Goal: Task Accomplishment & Management: Manage account settings

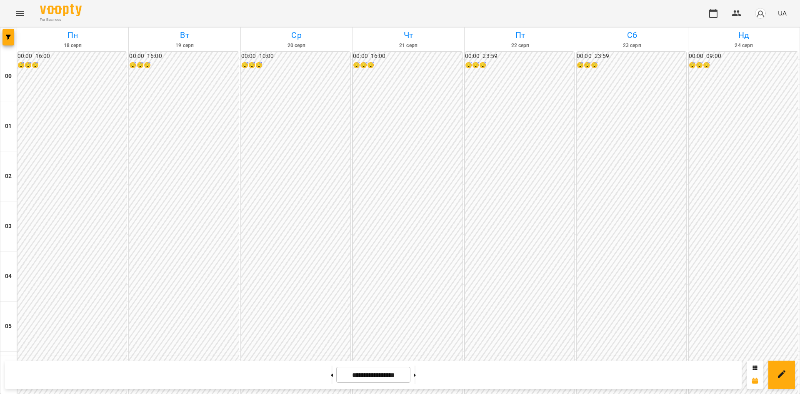
scroll to position [793, 0]
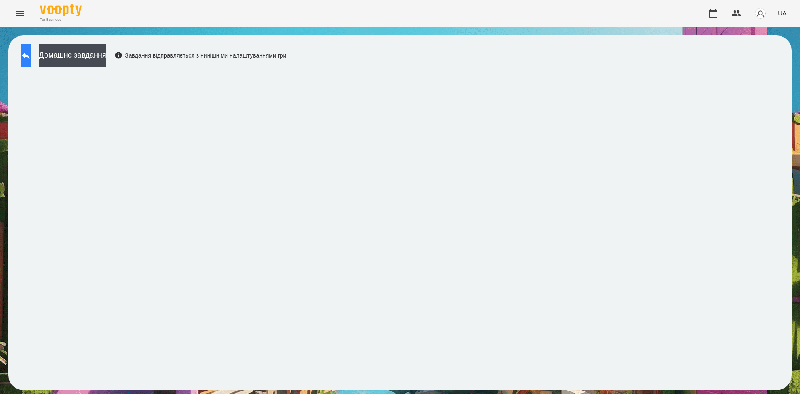
click at [21, 63] on button at bounding box center [26, 55] width 10 height 23
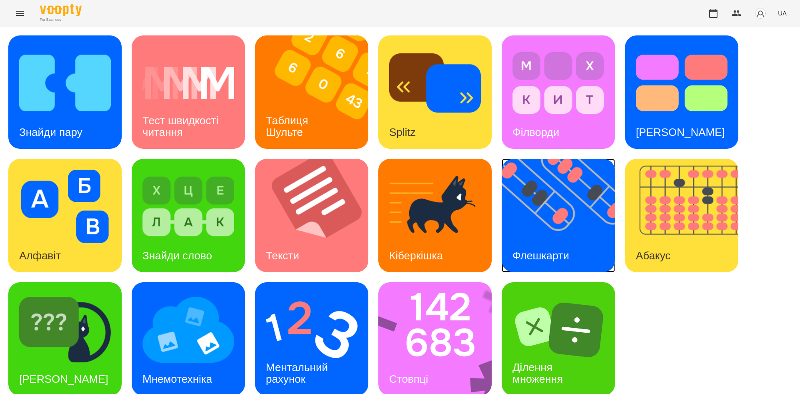
click at [579, 225] on img at bounding box center [564, 215] width 124 height 113
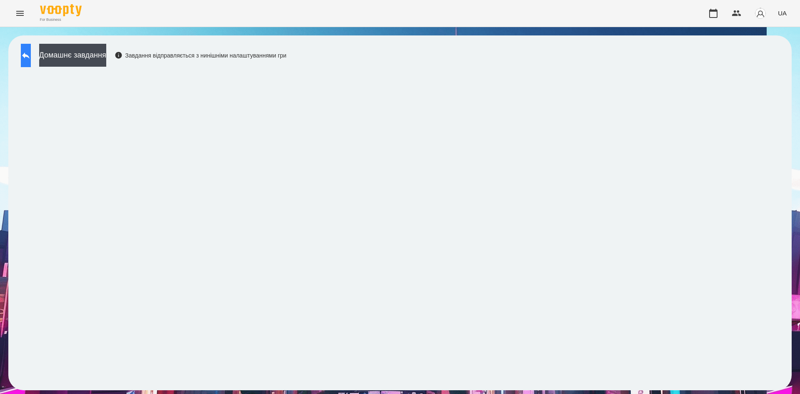
click at [26, 57] on button at bounding box center [26, 55] width 10 height 23
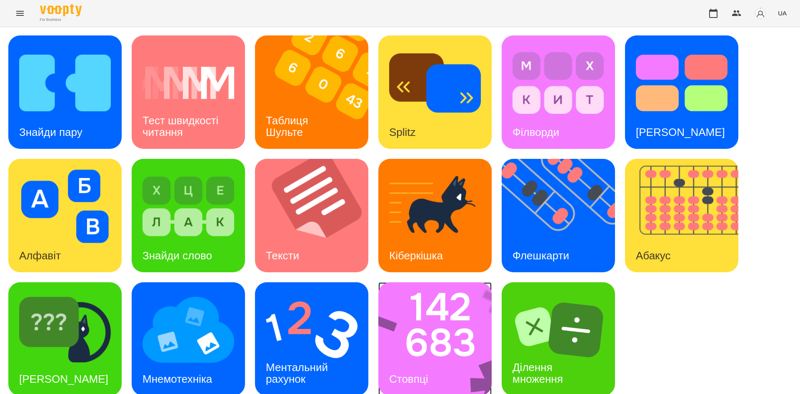
click at [454, 319] on img at bounding box center [440, 338] width 124 height 113
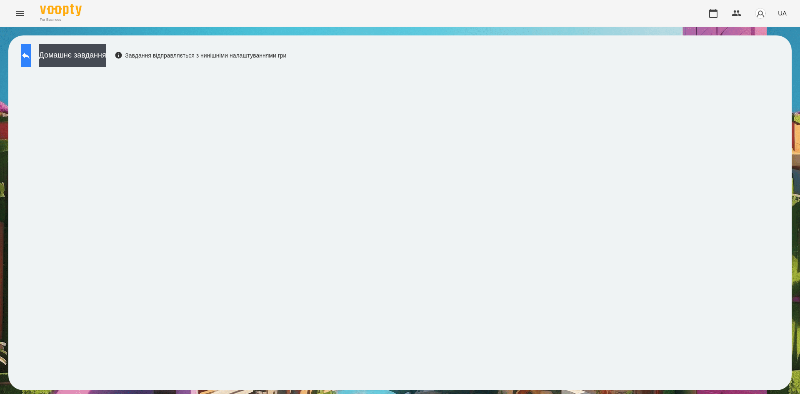
click at [31, 48] on button at bounding box center [26, 55] width 10 height 23
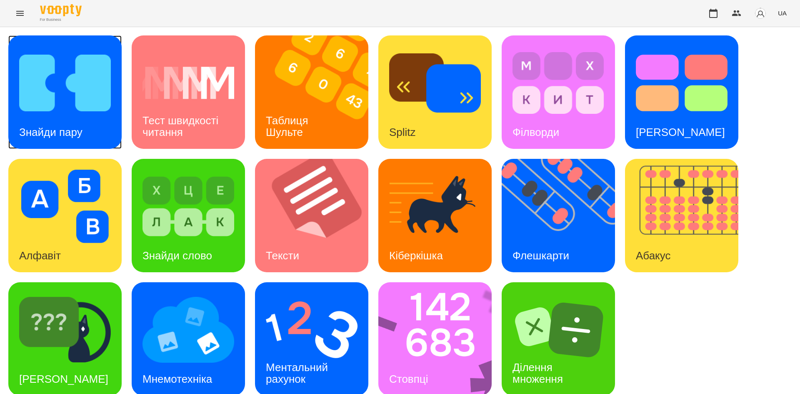
click at [76, 76] on img at bounding box center [65, 82] width 92 height 73
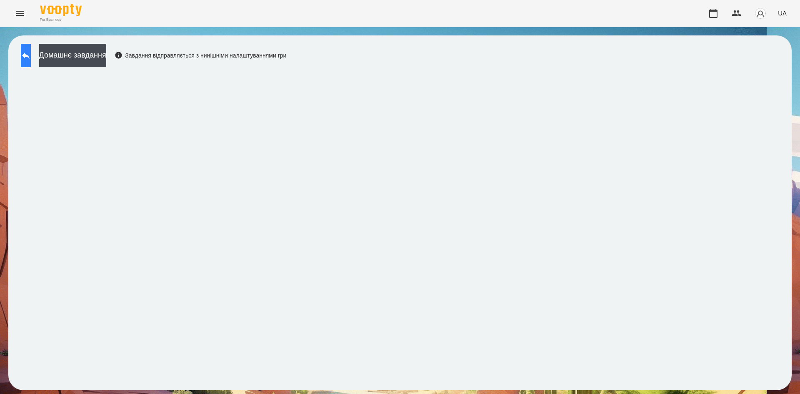
click at [31, 60] on button at bounding box center [26, 55] width 10 height 23
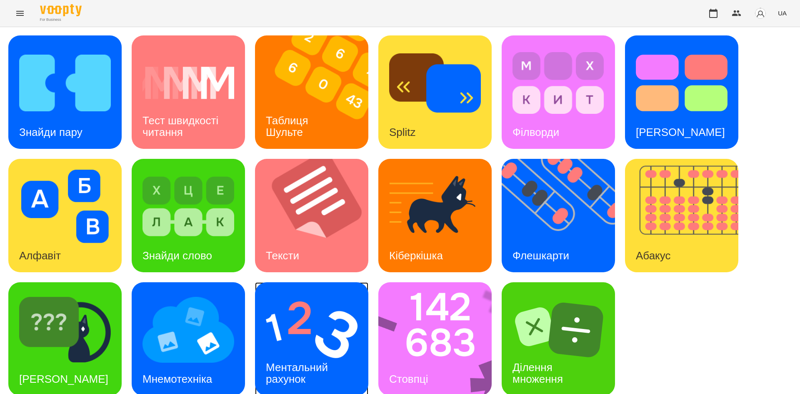
click at [302, 328] on img at bounding box center [312, 329] width 92 height 73
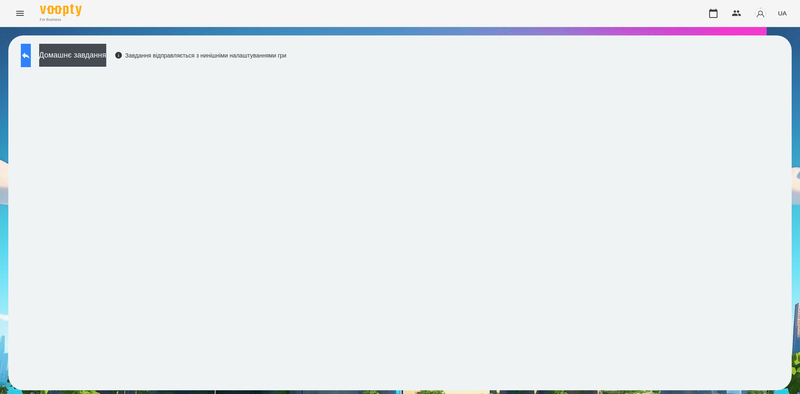
click at [31, 58] on icon at bounding box center [26, 55] width 10 height 10
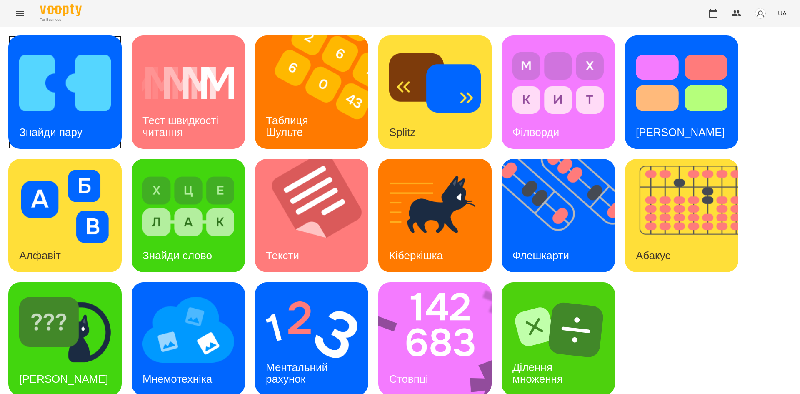
click at [33, 58] on img at bounding box center [65, 82] width 92 height 73
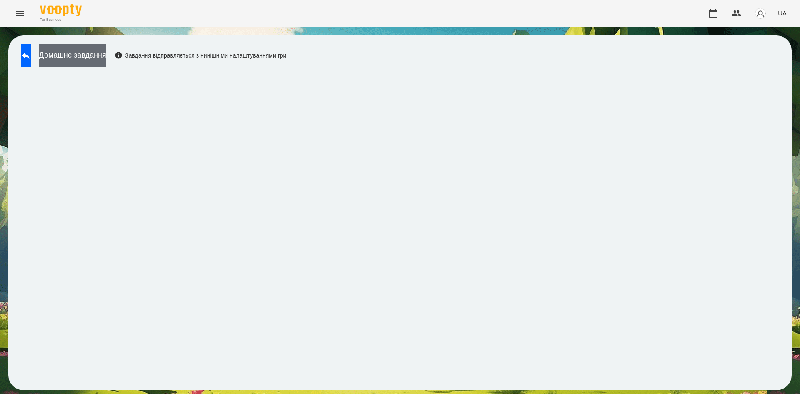
click at [106, 58] on button "Домашнє завдання" at bounding box center [72, 55] width 67 height 23
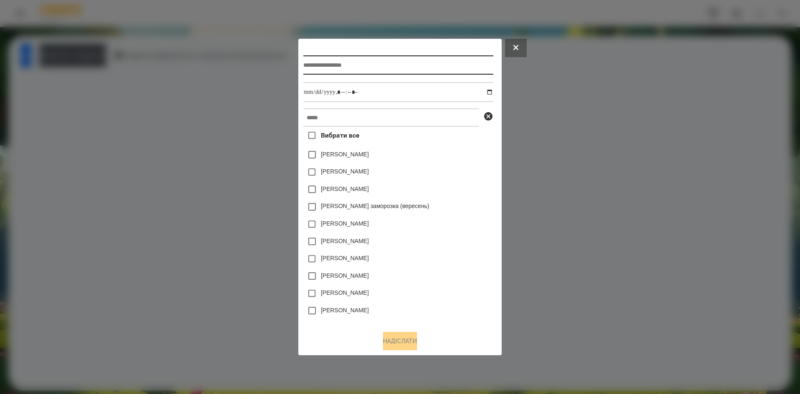
click at [362, 60] on input "text" at bounding box center [398, 64] width 190 height 19
click at [391, 64] on input "text" at bounding box center [398, 64] width 190 height 19
type input "**********"
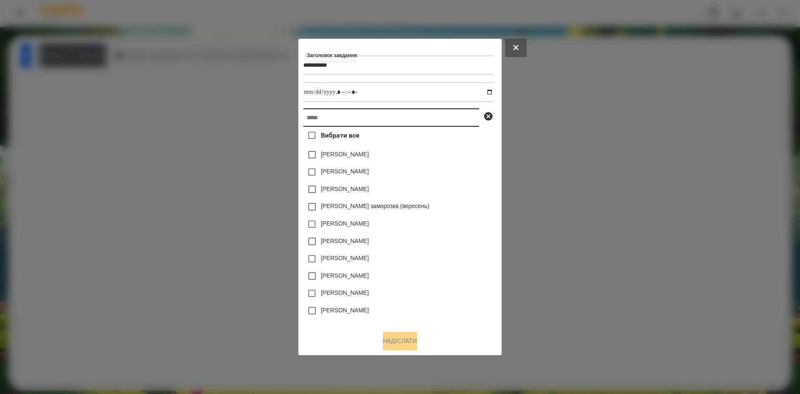
click at [369, 117] on input "text" at bounding box center [391, 117] width 176 height 18
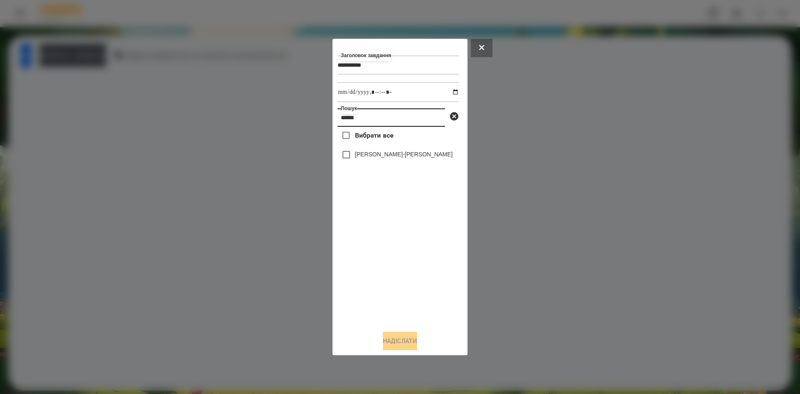
type input "******"
click at [448, 92] on input "datetime-local" at bounding box center [399, 92] width 122 height 20
type input "**********"
click at [374, 279] on div "Вибрати все Галушко-Пфайль Софія" at bounding box center [399, 225] width 122 height 197
click at [399, 343] on button "Надіслати" at bounding box center [400, 341] width 34 height 18
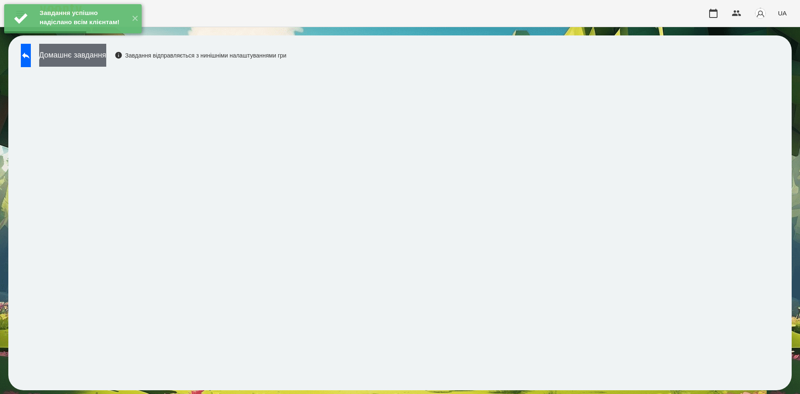
click at [106, 60] on button "Домашнє завдання" at bounding box center [72, 55] width 67 height 23
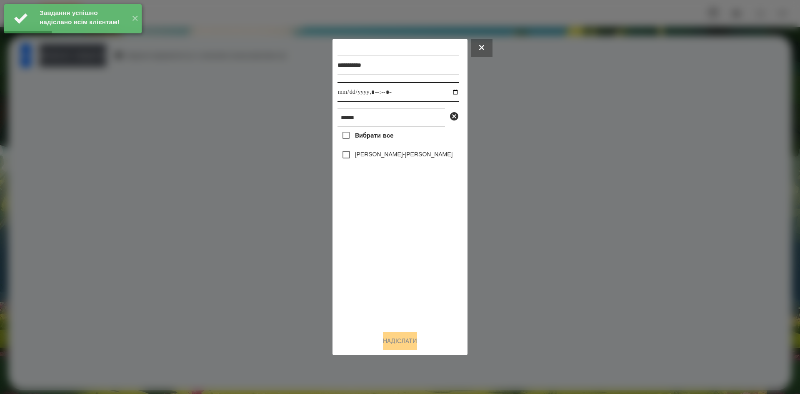
click at [447, 93] on input "datetime-local" at bounding box center [399, 92] width 122 height 20
type input "**********"
click at [396, 278] on div "Вибрати все Галушко-Пфайль Софія" at bounding box center [399, 225] width 122 height 197
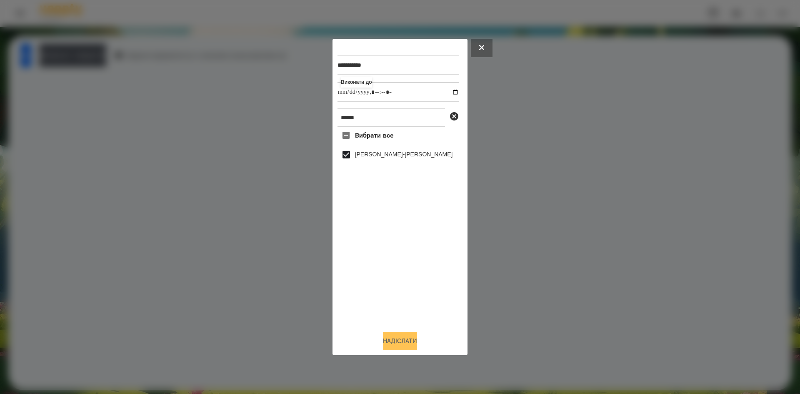
click at [399, 348] on button "Надіслати" at bounding box center [400, 341] width 34 height 18
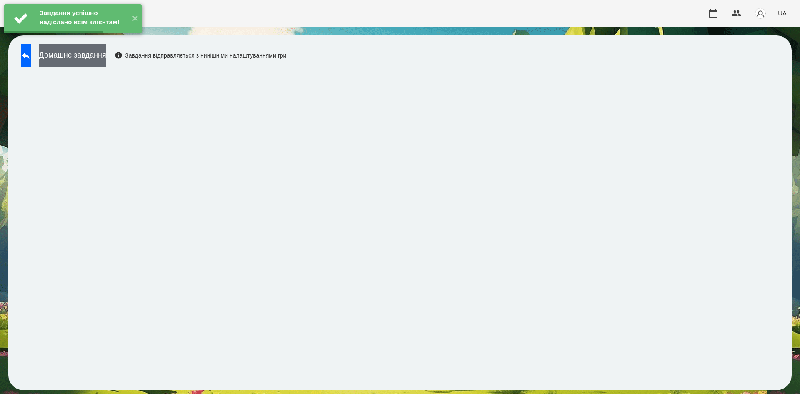
click at [106, 61] on button "Домашнє завдання" at bounding box center [72, 55] width 67 height 23
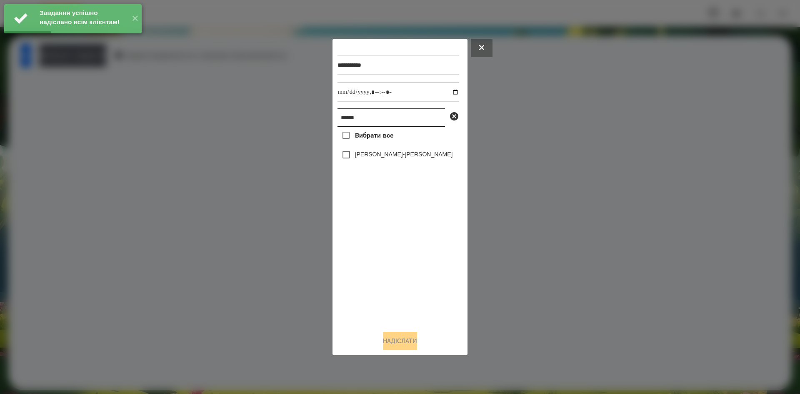
drag, startPoint x: 377, startPoint y: 110, endPoint x: 308, endPoint y: 119, distance: 69.3
click at [308, 119] on div "**********" at bounding box center [400, 197] width 800 height 394
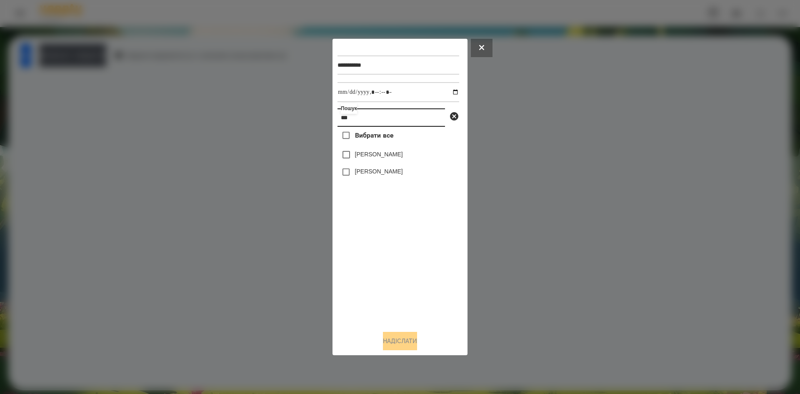
type input "***"
click at [448, 91] on input "datetime-local" at bounding box center [399, 92] width 122 height 20
type input "**********"
click at [375, 264] on div "Вибрати все Сайкова Єва Сайкова Анастасія" at bounding box center [399, 225] width 122 height 197
click at [405, 333] on div "Надіслати" at bounding box center [400, 341] width 125 height 18
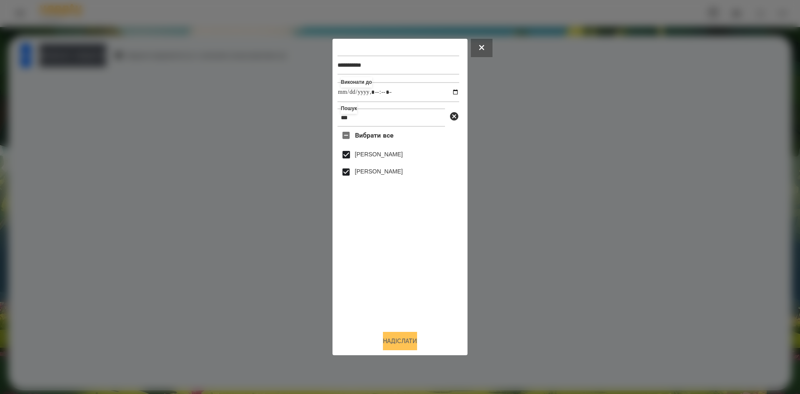
click at [405, 343] on button "Надіслати" at bounding box center [400, 341] width 34 height 18
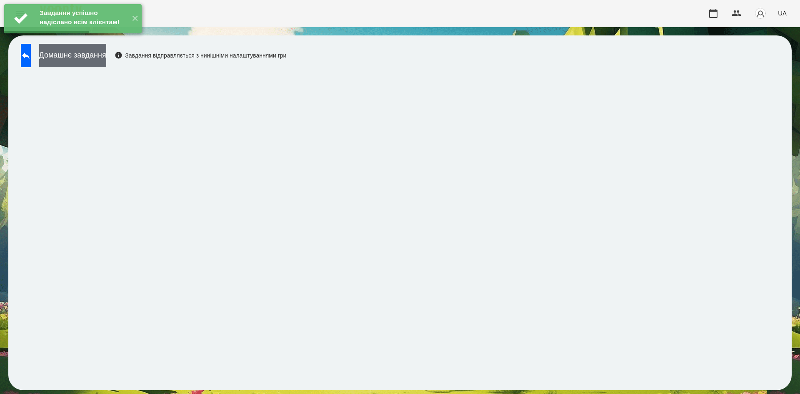
click at [106, 56] on button "Домашнє завдання" at bounding box center [72, 55] width 67 height 23
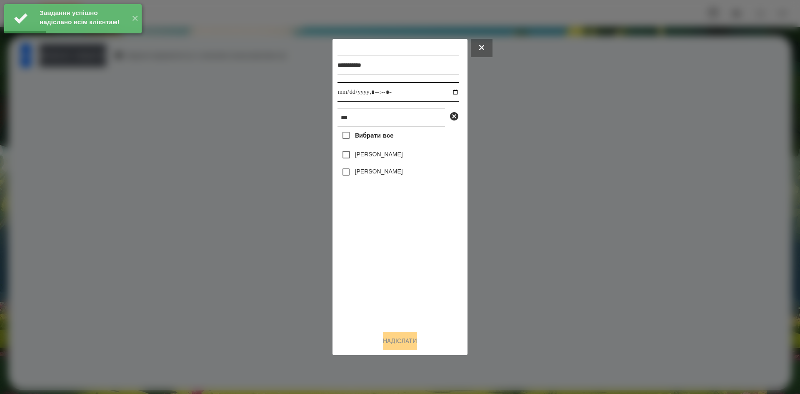
click at [451, 89] on input "datetime-local" at bounding box center [399, 92] width 122 height 20
type input "**********"
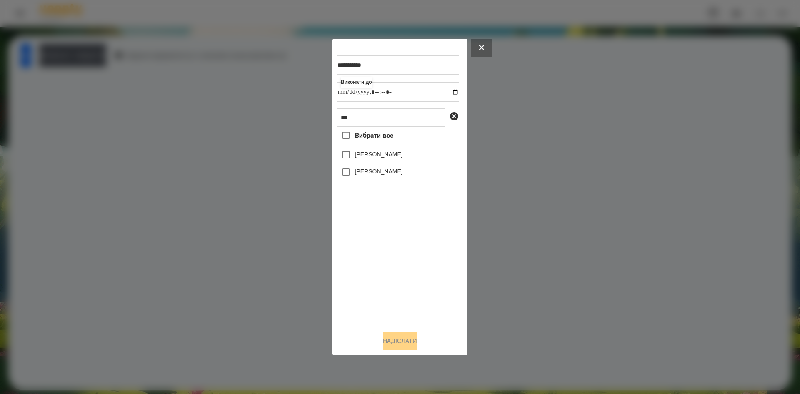
click at [382, 267] on div "Вибрати все Сайкова Єва Сайкова Анастасія" at bounding box center [399, 225] width 122 height 197
click at [394, 337] on button "Надіслати" at bounding box center [400, 341] width 34 height 18
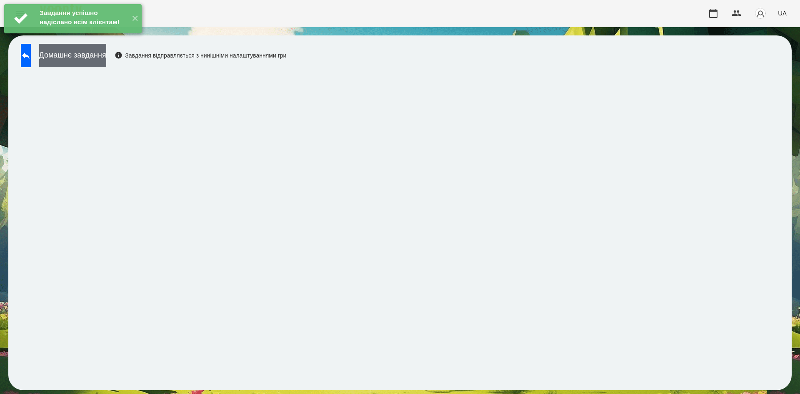
click at [100, 56] on button "Домашнє завдання" at bounding box center [72, 55] width 67 height 23
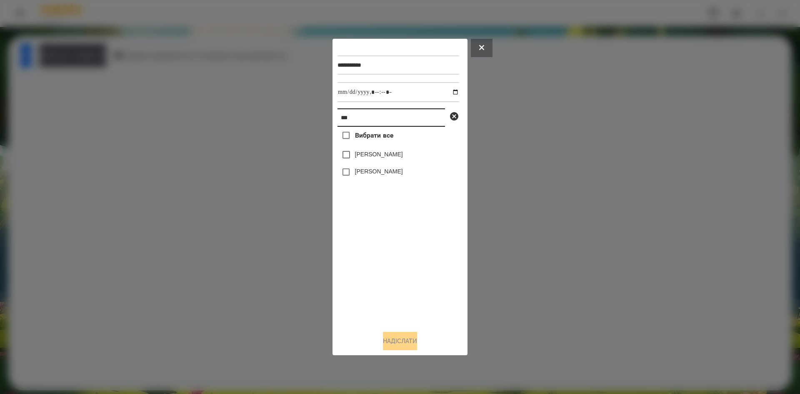
drag, startPoint x: 364, startPoint y: 116, endPoint x: 268, endPoint y: 124, distance: 96.2
click at [268, 124] on div "**********" at bounding box center [400, 197] width 800 height 394
type input "******"
click at [447, 96] on input "datetime-local" at bounding box center [399, 92] width 122 height 20
type input "**********"
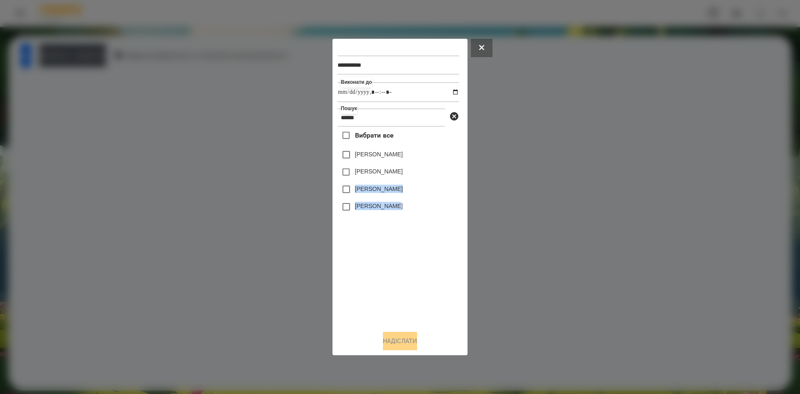
click at [345, 193] on div "Вибрати все Ерік Деркач Деркач Матвій Деркач Мілена Деркач Аліса" at bounding box center [399, 225] width 122 height 197
click at [402, 337] on button "Надіслати" at bounding box center [400, 341] width 34 height 18
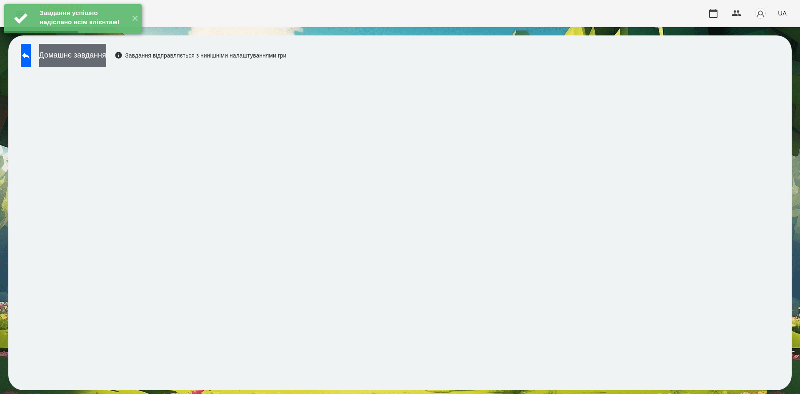
click at [100, 62] on button "Домашнє завдання" at bounding box center [72, 55] width 67 height 23
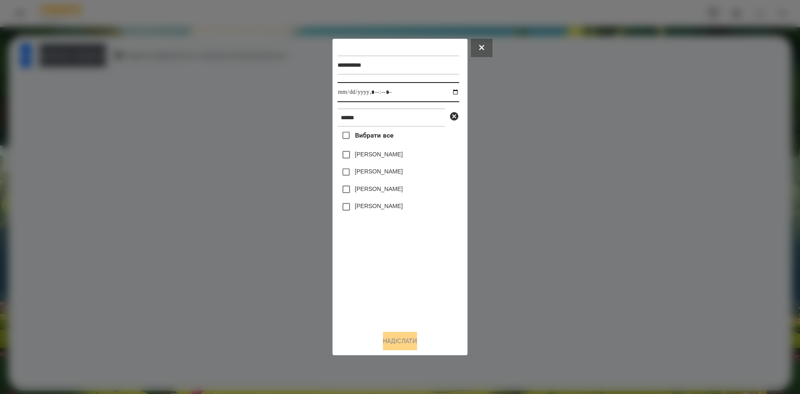
click at [450, 93] on input "datetime-local" at bounding box center [399, 92] width 122 height 20
type input "**********"
click at [375, 270] on div "Вибрати все Ерік Деркач Деркач Матвій Деркач Мілена Деркач Аліса" at bounding box center [399, 225] width 122 height 197
click at [409, 340] on button "Надіслати" at bounding box center [400, 341] width 34 height 18
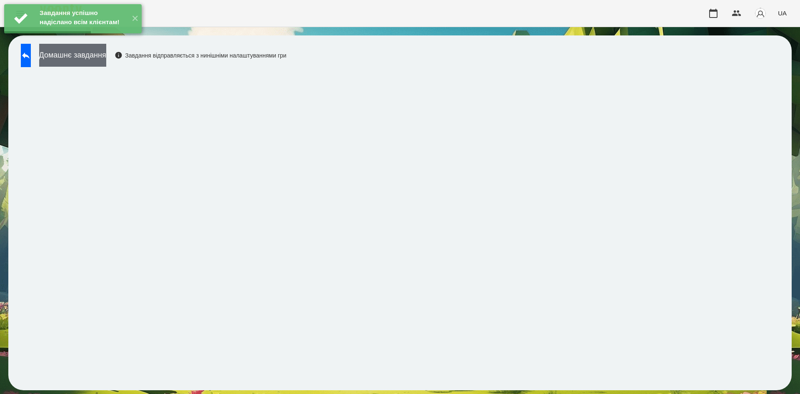
click at [106, 63] on button "Домашнє завдання" at bounding box center [72, 55] width 67 height 23
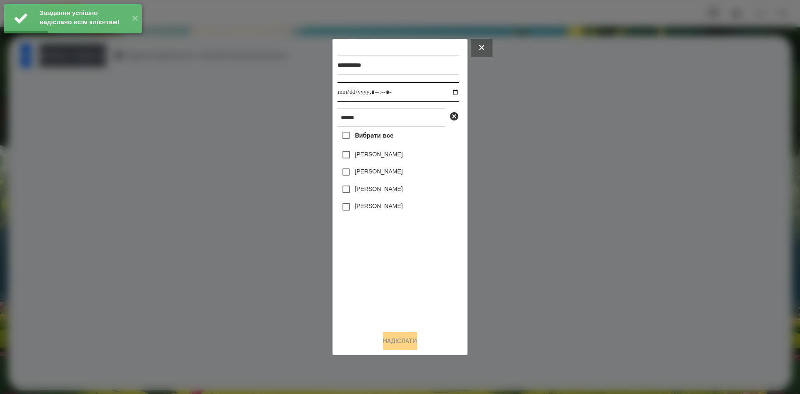
click at [446, 93] on input "datetime-local" at bounding box center [399, 92] width 122 height 20
type input "**********"
click at [384, 274] on div "Вибрати все Ерік Деркач Деркач Матвій Деркач Мілена Деркач Аліса" at bounding box center [399, 225] width 122 height 197
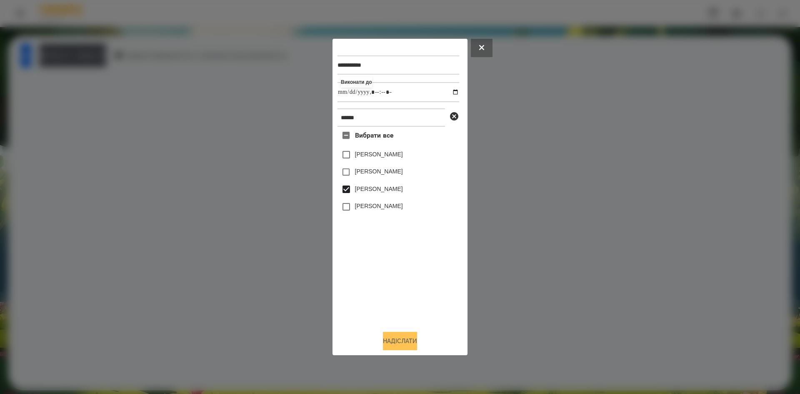
click at [397, 340] on button "Надіслати" at bounding box center [400, 341] width 34 height 18
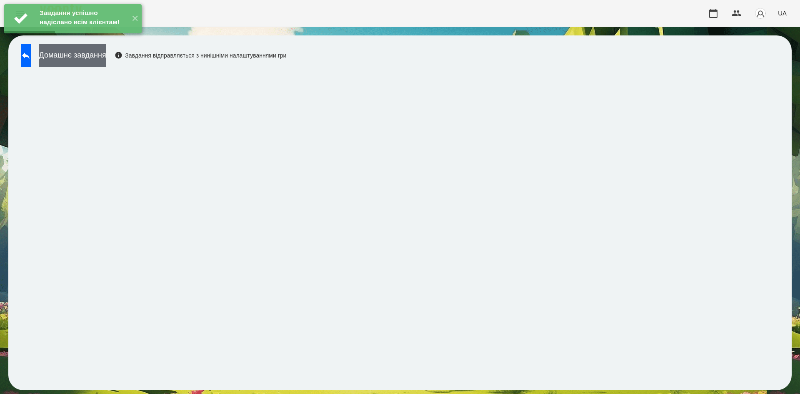
click at [106, 56] on button "Домашнє завдання" at bounding box center [72, 55] width 67 height 23
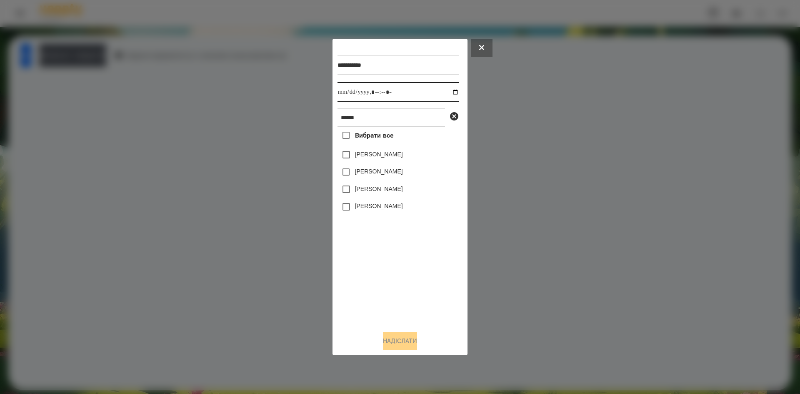
click at [452, 92] on input "datetime-local" at bounding box center [399, 92] width 122 height 20
type input "**********"
click at [394, 272] on div "Вибрати все Ерік Деркач Деркач Матвій Деркач Мілена Деркач Аліса" at bounding box center [399, 225] width 122 height 197
drag, startPoint x: 406, startPoint y: 354, endPoint x: 405, endPoint y: 345, distance: 8.3
click at [405, 345] on div "**********" at bounding box center [400, 197] width 135 height 317
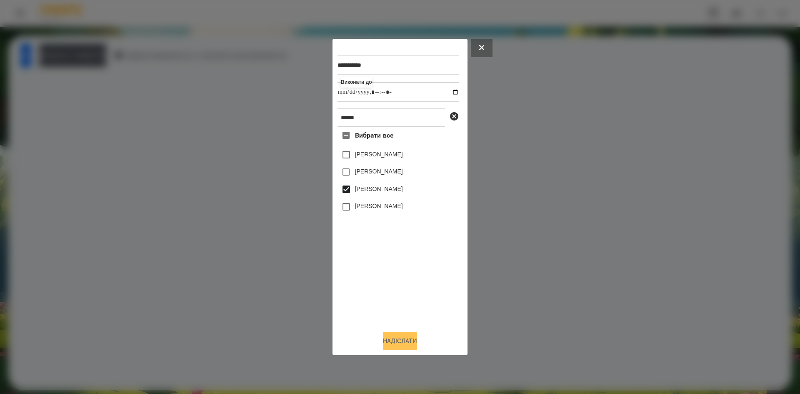
click at [405, 345] on button "Надіслати" at bounding box center [400, 341] width 34 height 18
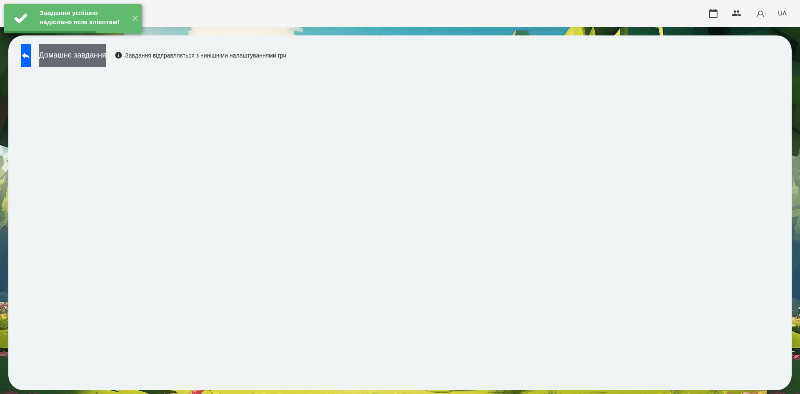
click at [106, 61] on button "Домашнє завдання" at bounding box center [72, 55] width 67 height 23
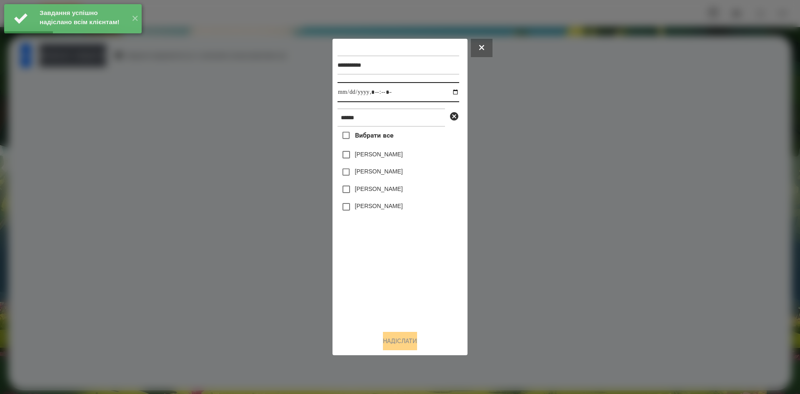
click at [452, 92] on input "datetime-local" at bounding box center [399, 92] width 122 height 20
type input "**********"
click at [400, 270] on div "Вибрати все Ерік Деркач Деркач Матвій Деркач Мілена Деркач Аліса" at bounding box center [399, 225] width 122 height 197
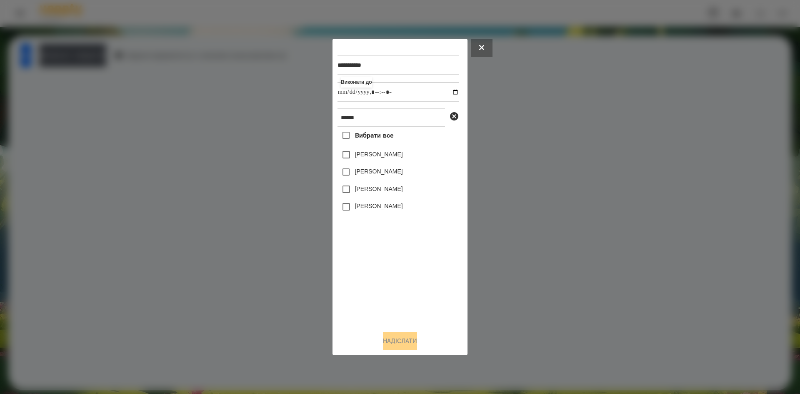
click at [355, 193] on label "[PERSON_NAME]" at bounding box center [379, 189] width 48 height 8
click at [393, 343] on button "Надіслати" at bounding box center [400, 341] width 34 height 18
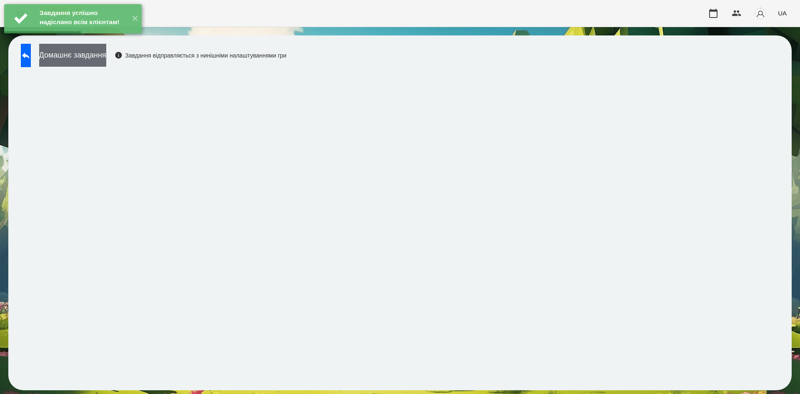
click at [106, 55] on button "Домашнє завдання" at bounding box center [72, 55] width 67 height 23
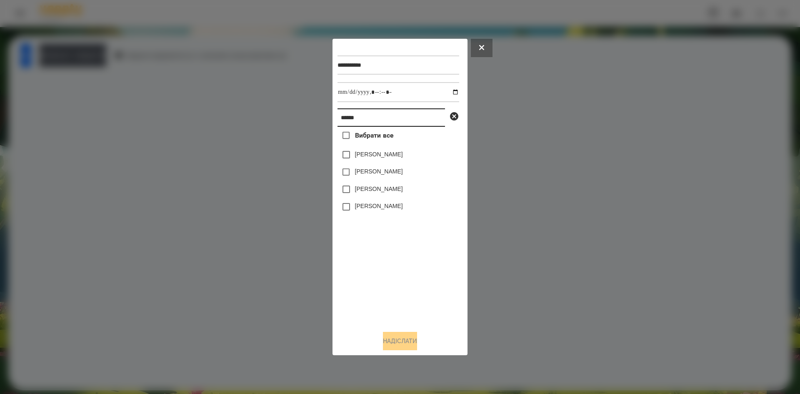
drag, startPoint x: 380, startPoint y: 116, endPoint x: 251, endPoint y: 119, distance: 129.2
click at [251, 119] on div "**********" at bounding box center [400, 197] width 800 height 394
type input "*******"
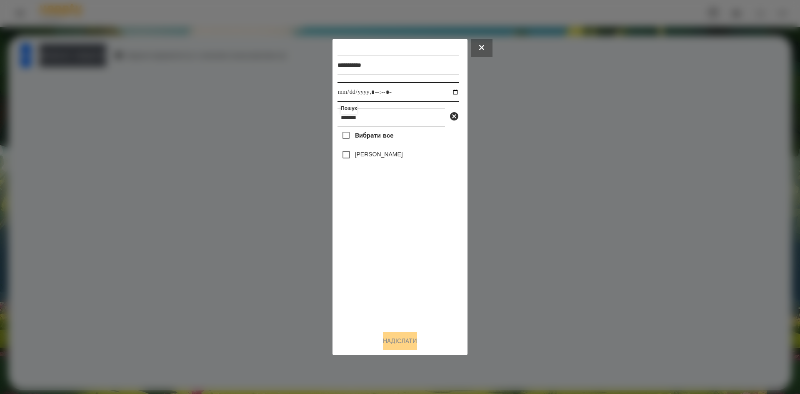
click at [450, 95] on input "datetime-local" at bounding box center [399, 92] width 122 height 20
type input "**********"
click at [371, 235] on div "Вибрати все Владислав Русанюк" at bounding box center [399, 225] width 122 height 197
click at [407, 346] on button "Надіслати" at bounding box center [400, 341] width 34 height 18
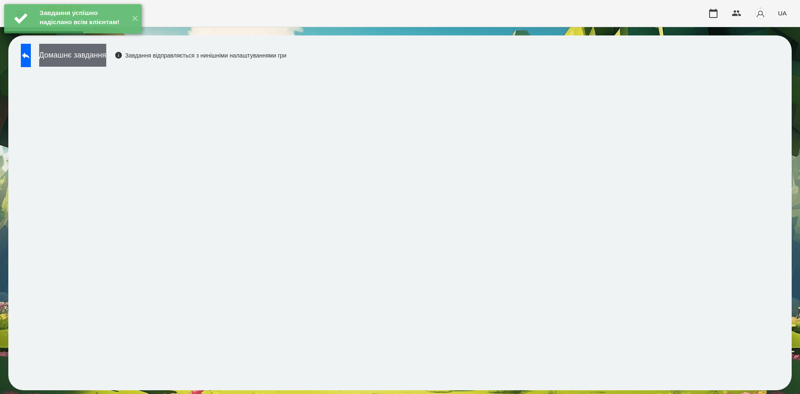
click at [106, 62] on button "Домашнє завдання" at bounding box center [72, 55] width 67 height 23
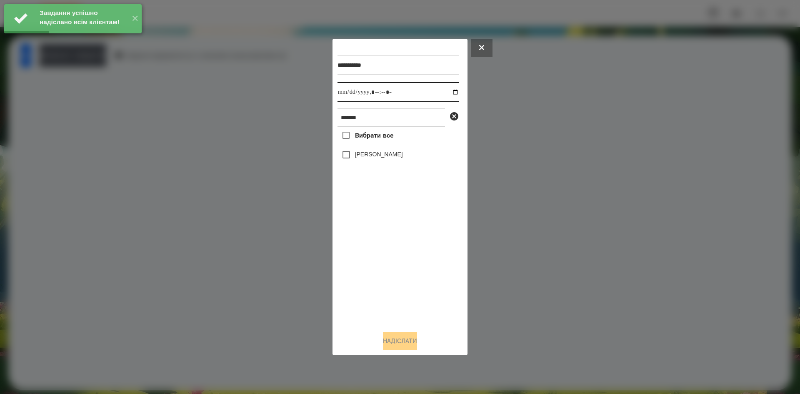
click at [453, 92] on input "datetime-local" at bounding box center [399, 92] width 122 height 20
type input "**********"
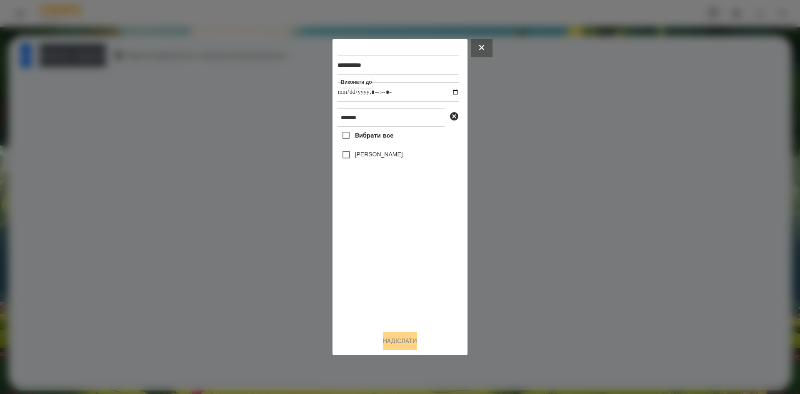
click at [378, 279] on div "Вибрати все Владислав Русанюк" at bounding box center [399, 225] width 122 height 197
click at [389, 338] on button "Надіслати" at bounding box center [400, 341] width 34 height 18
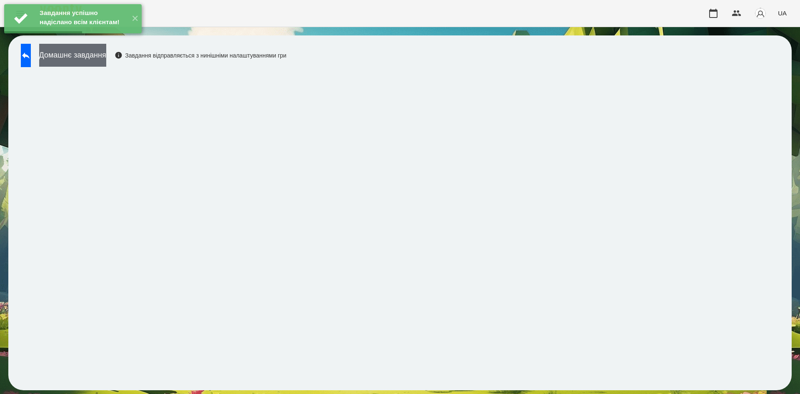
click at [105, 60] on button "Домашнє завдання" at bounding box center [72, 55] width 67 height 23
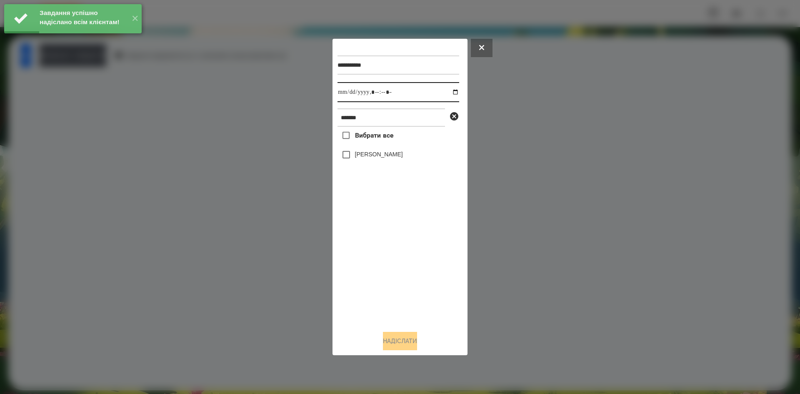
click at [449, 90] on input "datetime-local" at bounding box center [399, 92] width 122 height 20
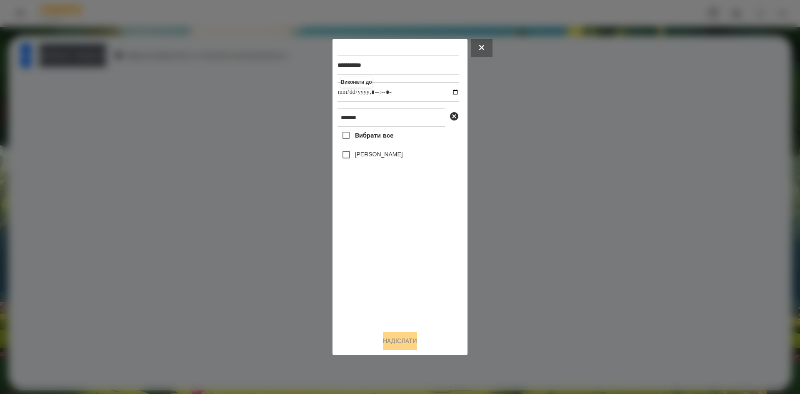
type input "**********"
click at [385, 283] on div "Вибрати все Владислав Русанюк" at bounding box center [399, 225] width 122 height 197
click at [399, 342] on button "Надіслати" at bounding box center [400, 341] width 34 height 18
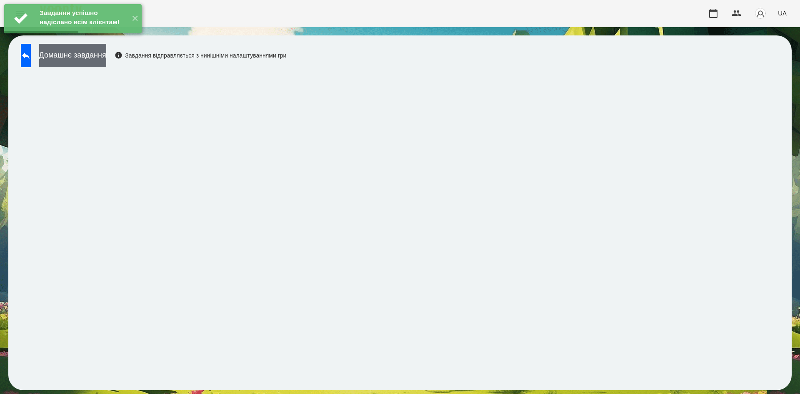
click at [106, 55] on button "Домашнє завдання" at bounding box center [72, 55] width 67 height 23
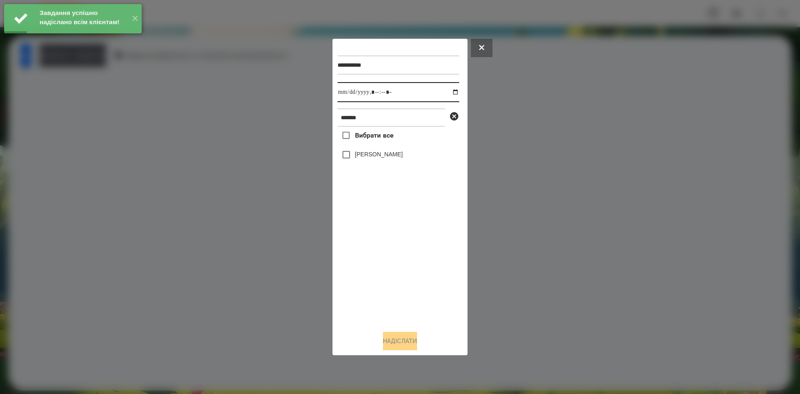
click at [450, 94] on input "datetime-local" at bounding box center [399, 92] width 122 height 20
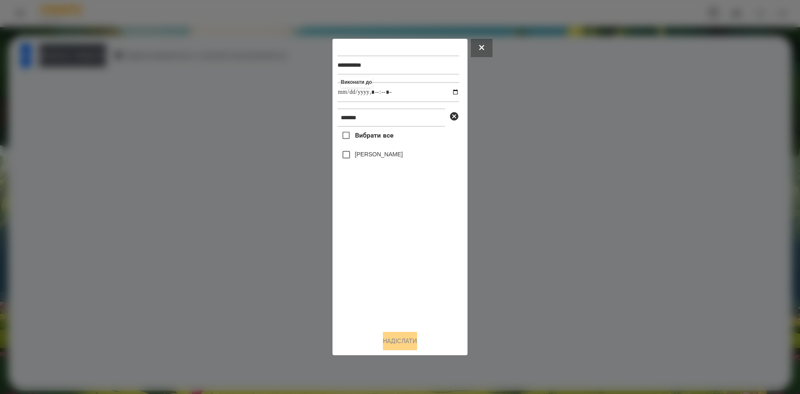
type input "**********"
click at [402, 252] on div "Вибрати все Владислав Русанюк" at bounding box center [399, 225] width 122 height 197
click at [407, 344] on button "Надіслати" at bounding box center [400, 341] width 34 height 18
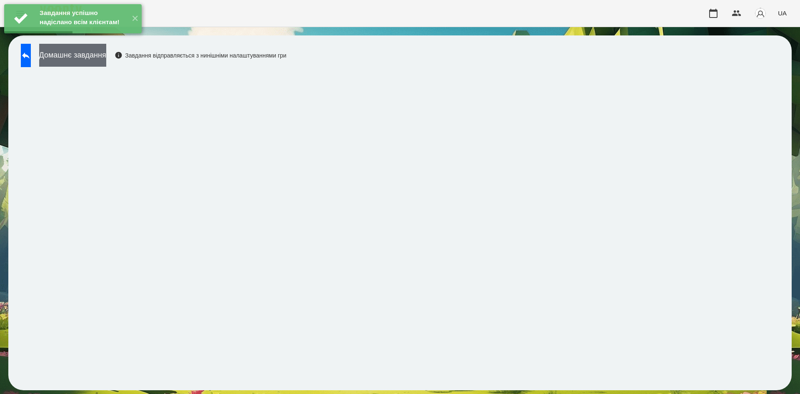
click at [106, 52] on button "Домашнє завдання" at bounding box center [72, 55] width 67 height 23
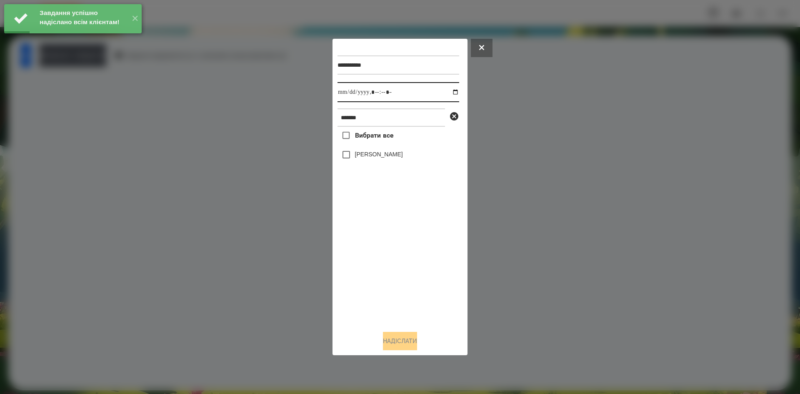
click at [451, 91] on input "datetime-local" at bounding box center [399, 92] width 122 height 20
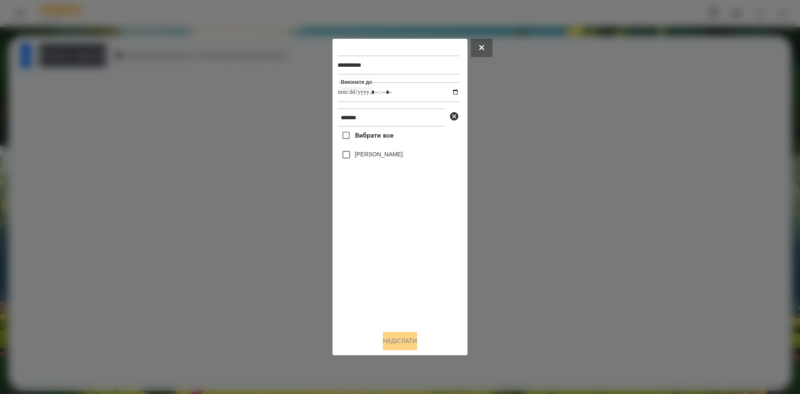
type input "**********"
click at [407, 260] on div "Вибрати все Владислав Русанюк" at bounding box center [399, 225] width 122 height 197
click at [393, 336] on button "Надіслати" at bounding box center [400, 341] width 34 height 18
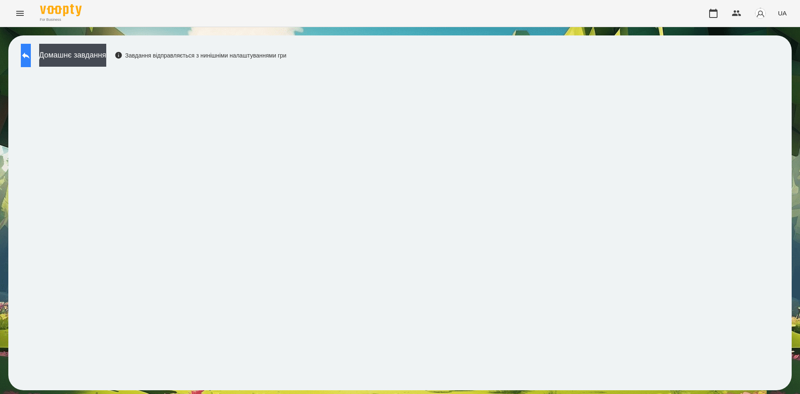
click at [31, 61] on button at bounding box center [26, 55] width 10 height 23
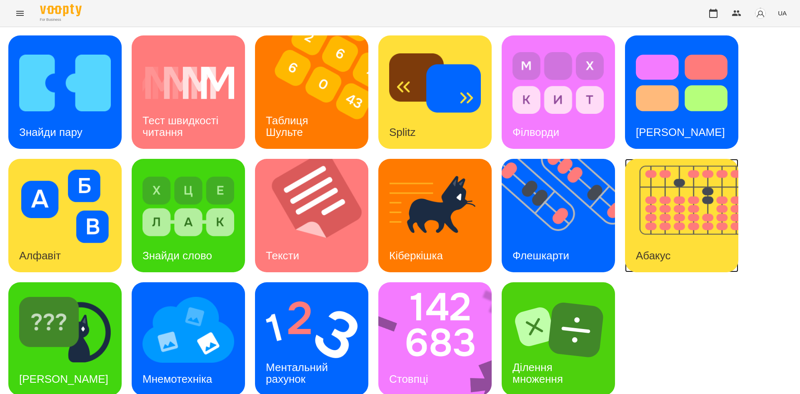
click at [649, 217] on img at bounding box center [687, 215] width 124 height 113
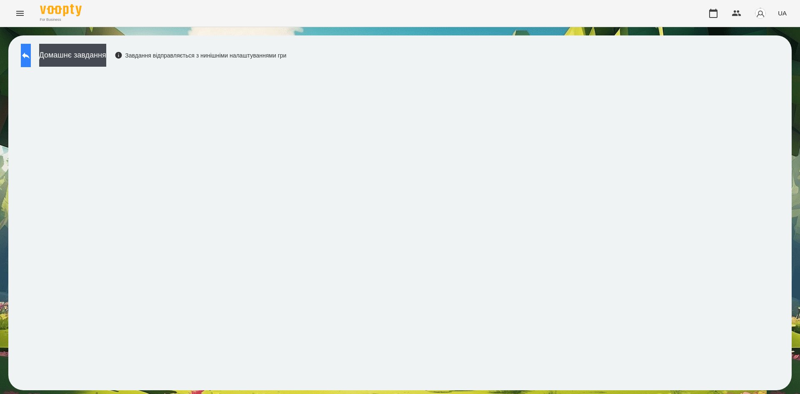
click at [31, 61] on button at bounding box center [26, 55] width 10 height 23
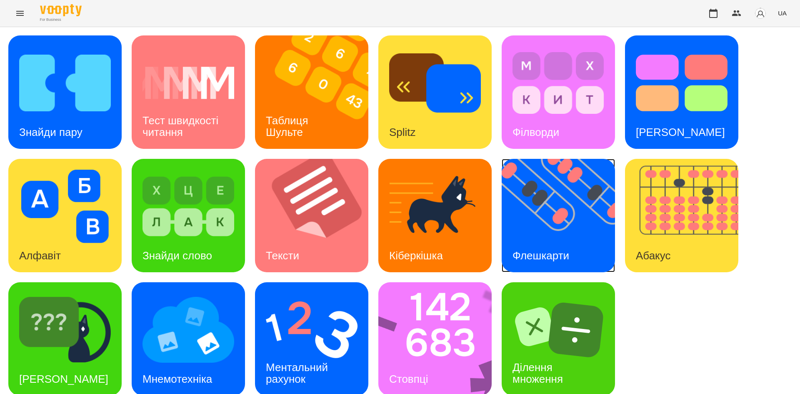
click at [553, 260] on h3 "Флешкарти" at bounding box center [541, 255] width 57 height 13
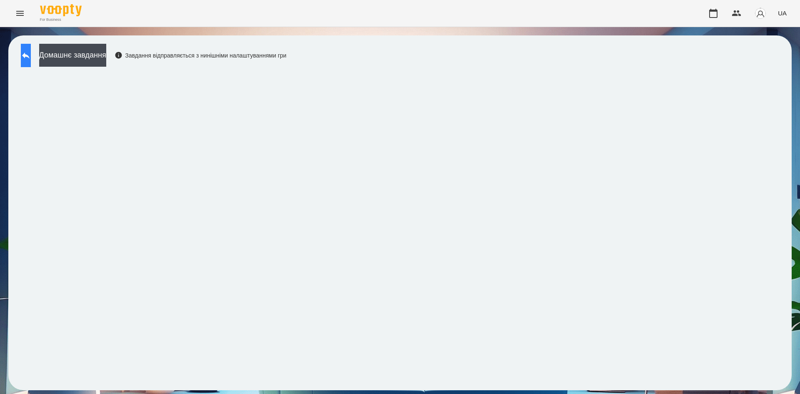
click at [31, 62] on button at bounding box center [26, 55] width 10 height 23
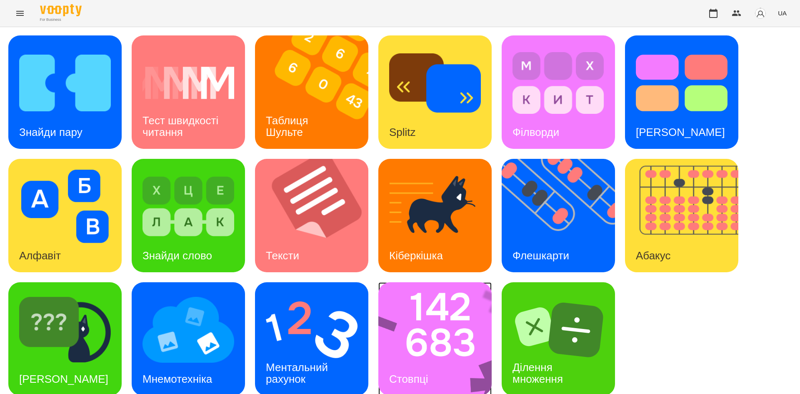
click at [428, 321] on img at bounding box center [440, 338] width 124 height 113
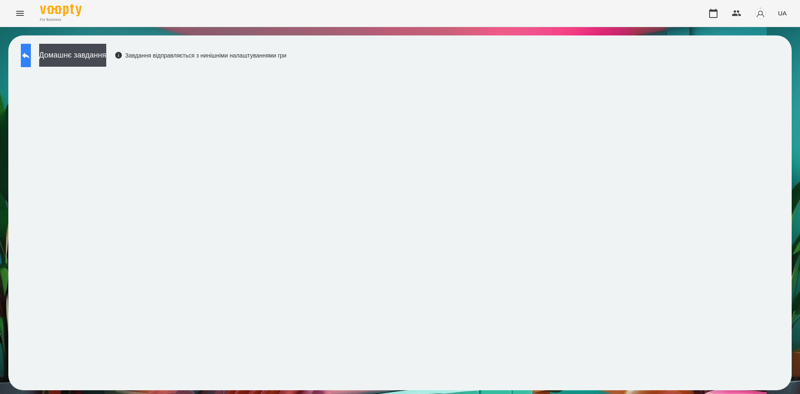
click at [31, 54] on icon at bounding box center [26, 55] width 10 height 10
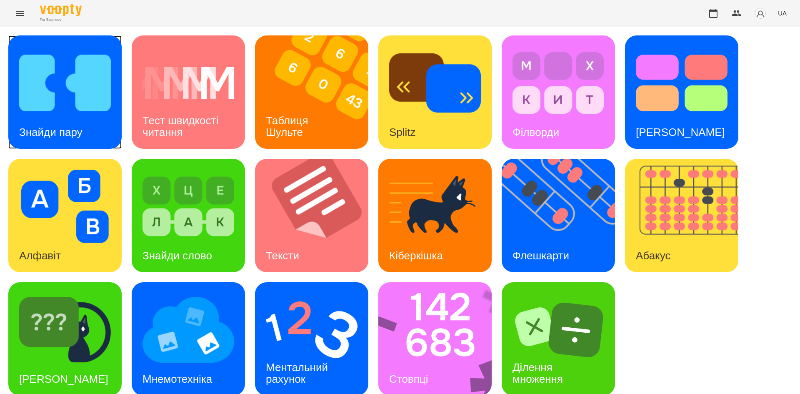
click at [105, 135] on div "Знайди пару" at bounding box center [64, 91] width 113 height 113
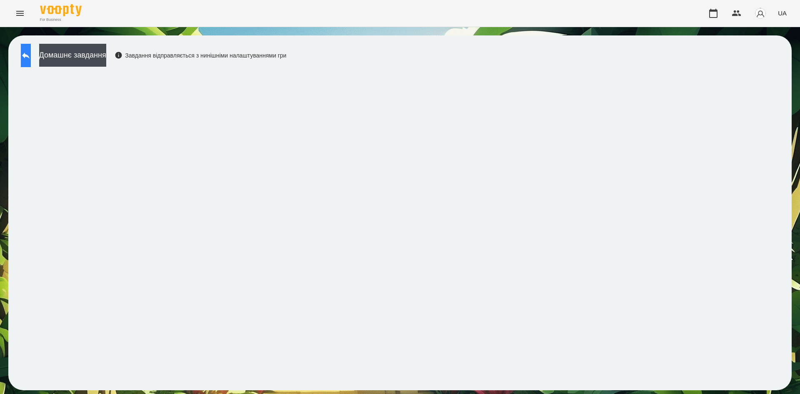
click at [31, 57] on button at bounding box center [26, 55] width 10 height 23
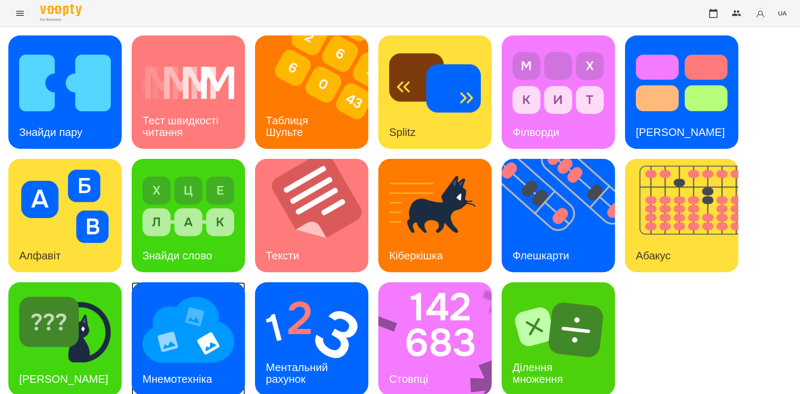
click at [198, 345] on img at bounding box center [189, 329] width 92 height 73
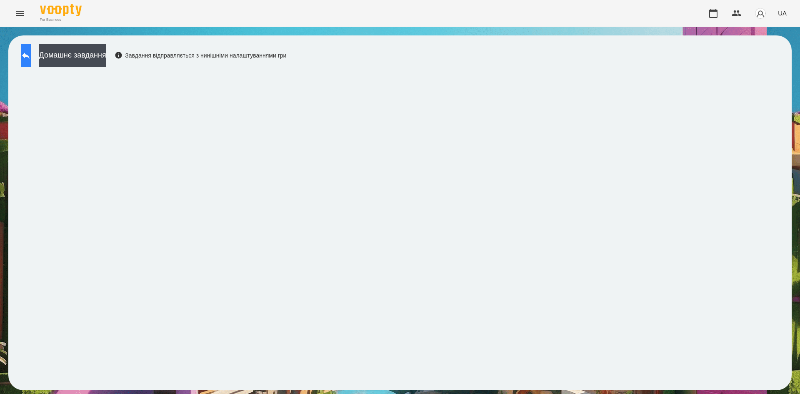
click at [31, 58] on button at bounding box center [26, 55] width 10 height 23
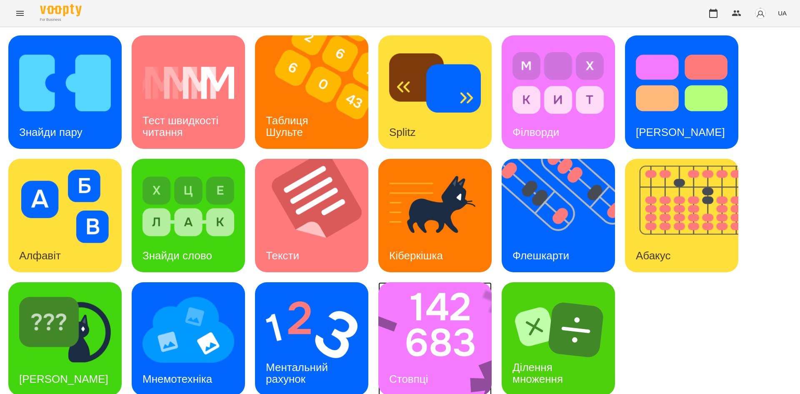
click at [460, 373] on img at bounding box center [440, 338] width 124 height 113
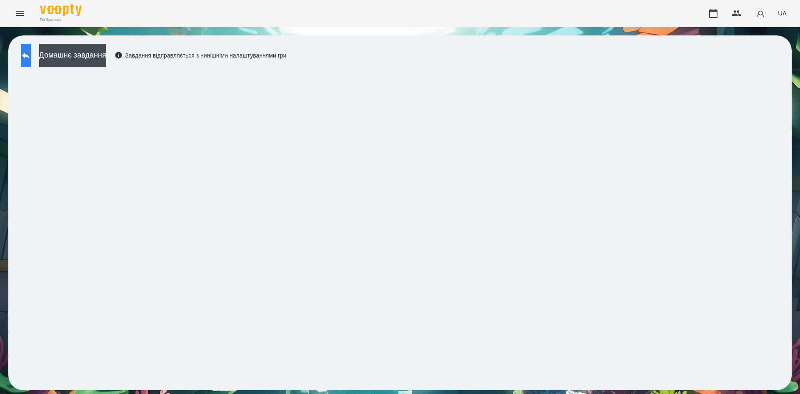
click at [31, 58] on icon at bounding box center [26, 55] width 10 height 10
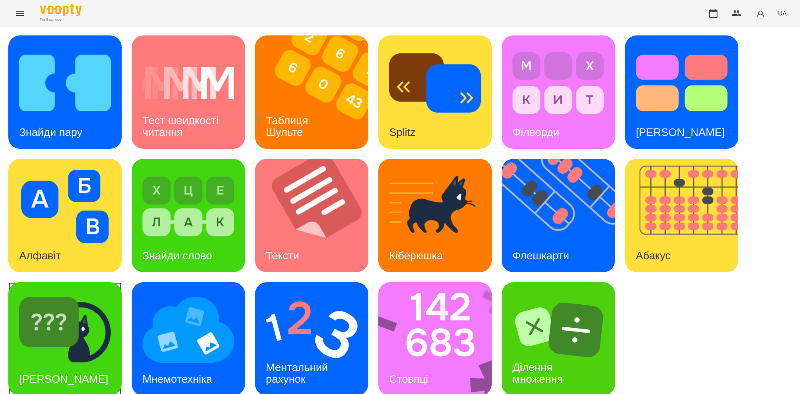
click at [108, 313] on img at bounding box center [65, 329] width 92 height 73
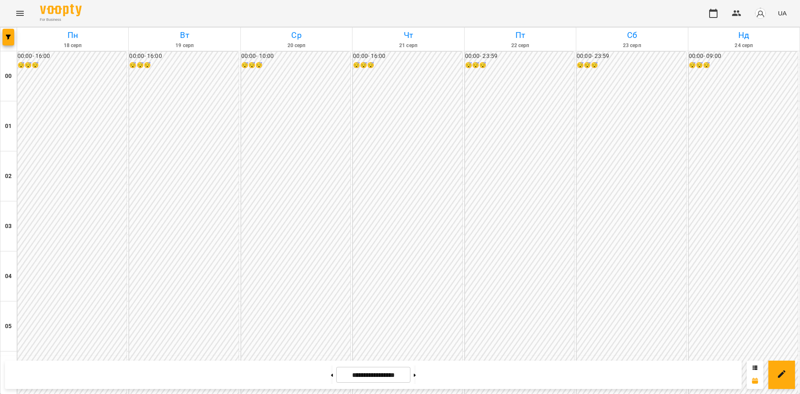
scroll to position [815, 0]
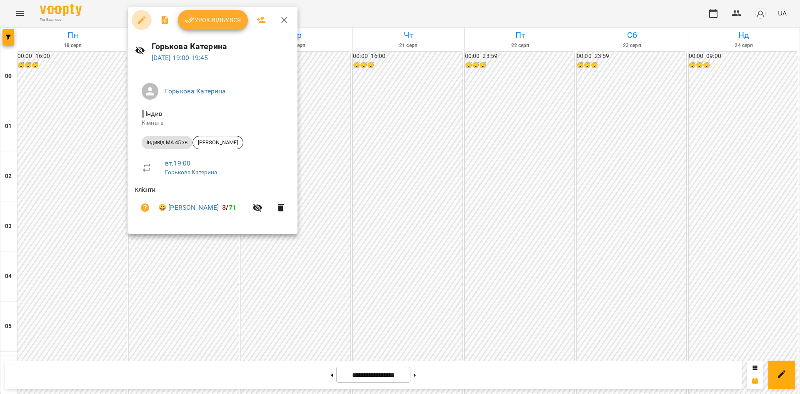
click at [140, 15] on button "button" at bounding box center [142, 20] width 20 height 20
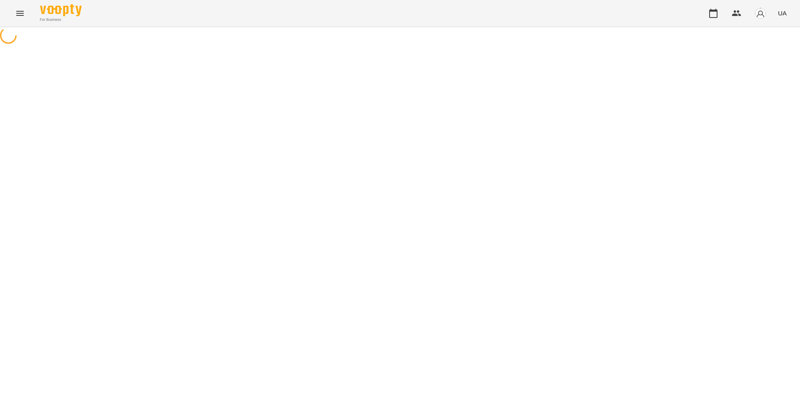
select select "**********"
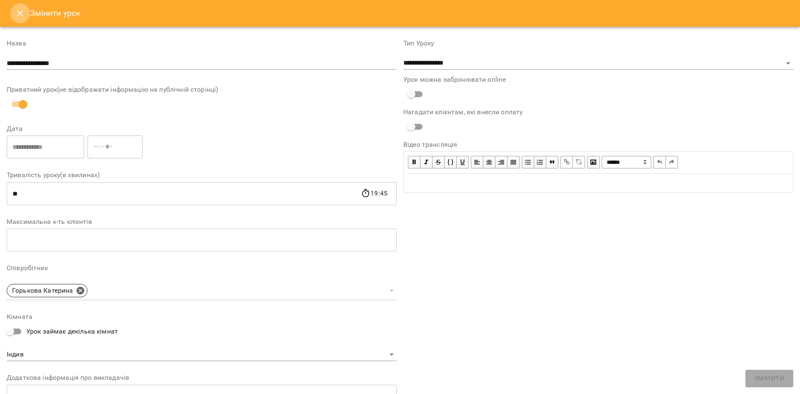
click at [17, 18] on icon "Close" at bounding box center [20, 13] width 10 height 10
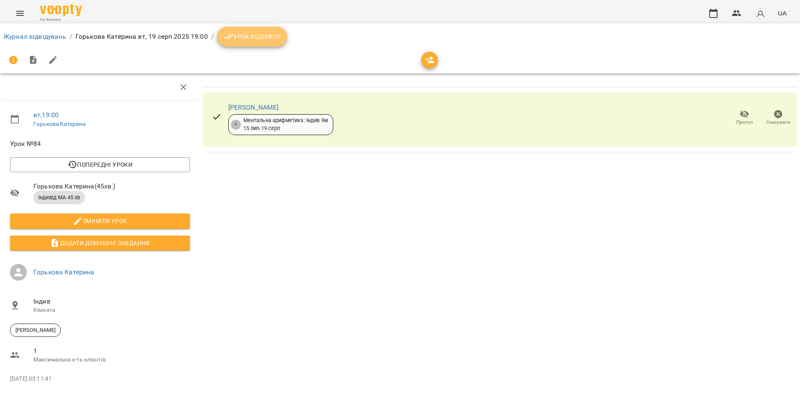
click at [238, 41] on span "Урок відбувся" at bounding box center [252, 37] width 57 height 10
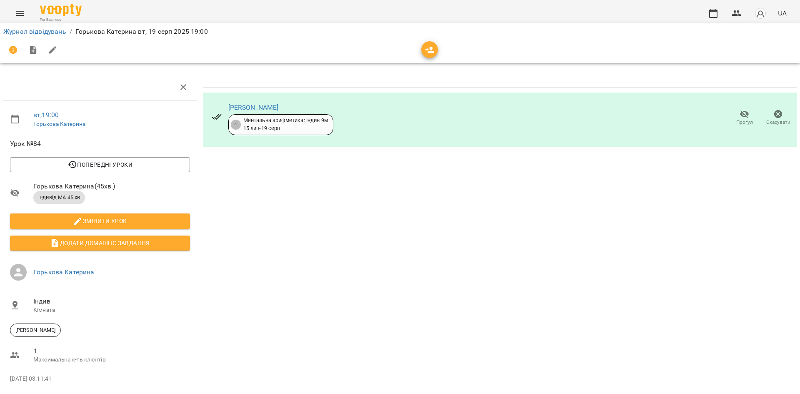
click at [18, 13] on icon "Menu" at bounding box center [20, 13] width 10 height 10
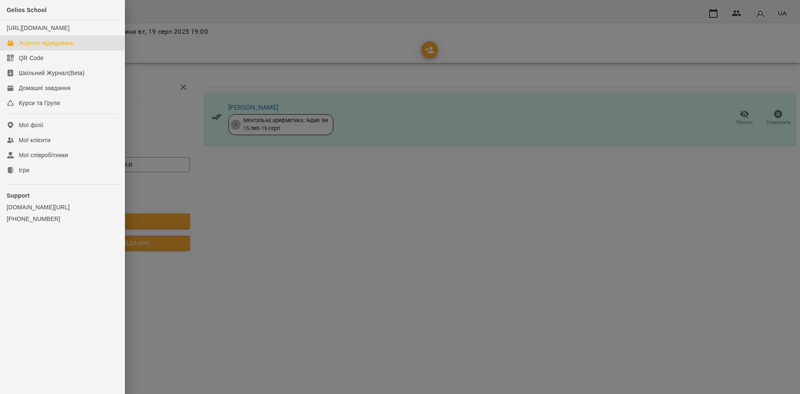
click at [40, 47] on div "Журнал відвідувань" at bounding box center [46, 43] width 55 height 8
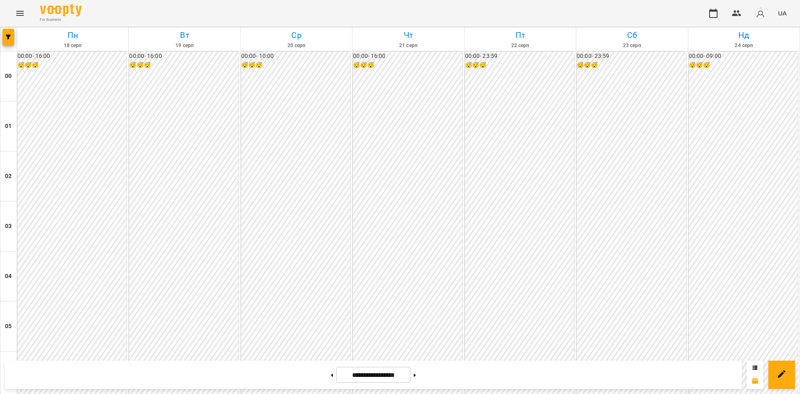
scroll to position [800, 0]
click at [416, 373] on button at bounding box center [415, 374] width 2 height 18
click at [416, 371] on button at bounding box center [415, 374] width 2 height 18
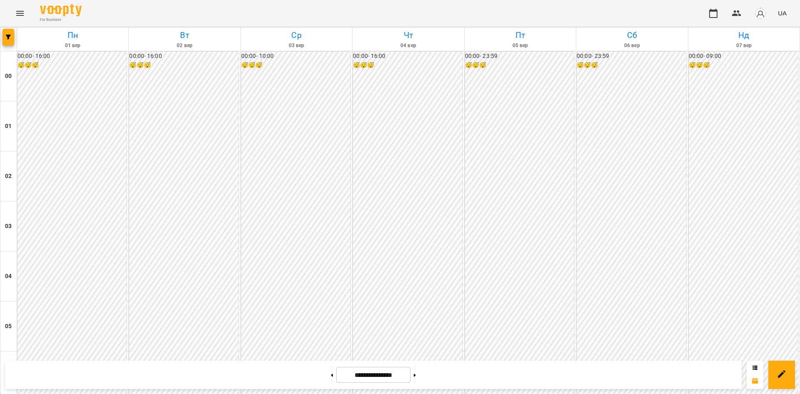
scroll to position [755, 0]
click at [331, 377] on button at bounding box center [332, 374] width 2 height 18
type input "**********"
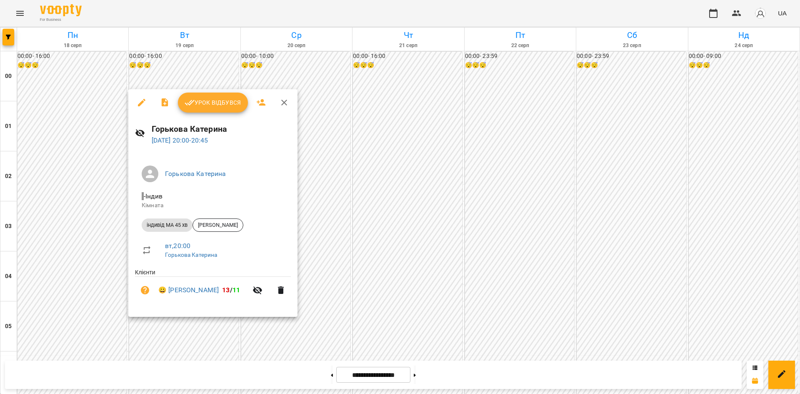
click at [137, 105] on icon "button" at bounding box center [142, 103] width 10 height 10
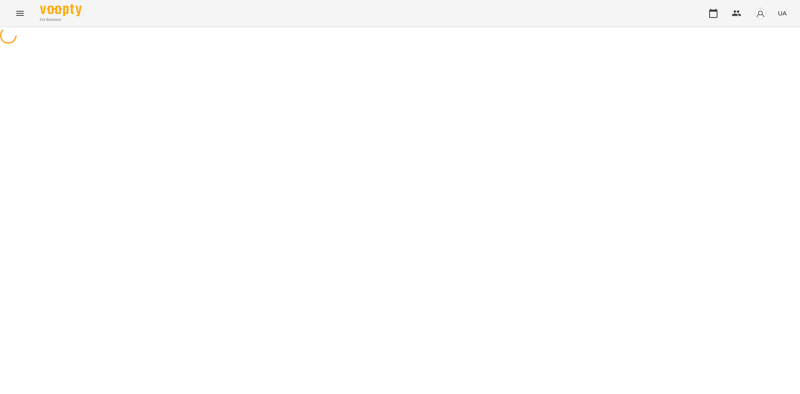
select select "**********"
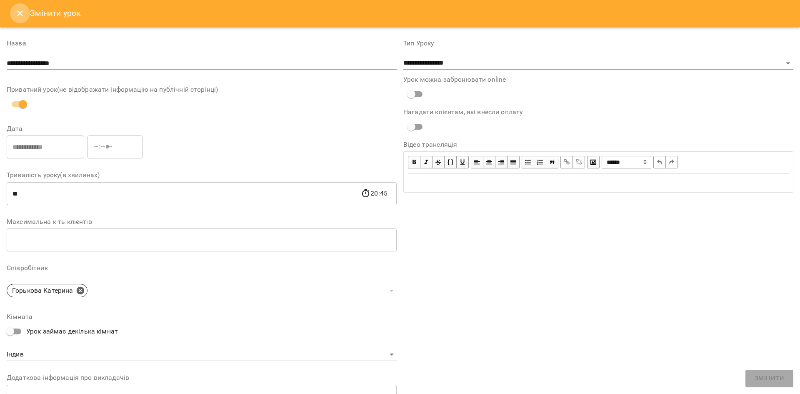
click at [13, 9] on button "Close" at bounding box center [20, 13] width 20 height 20
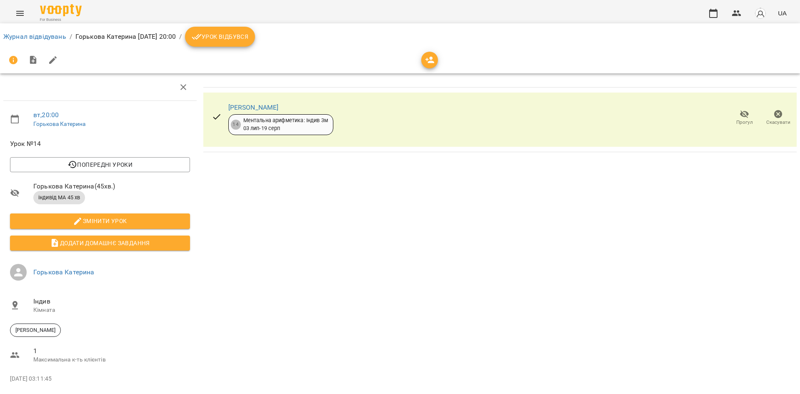
click at [202, 34] on icon "breadcrumb" at bounding box center [197, 37] width 10 height 10
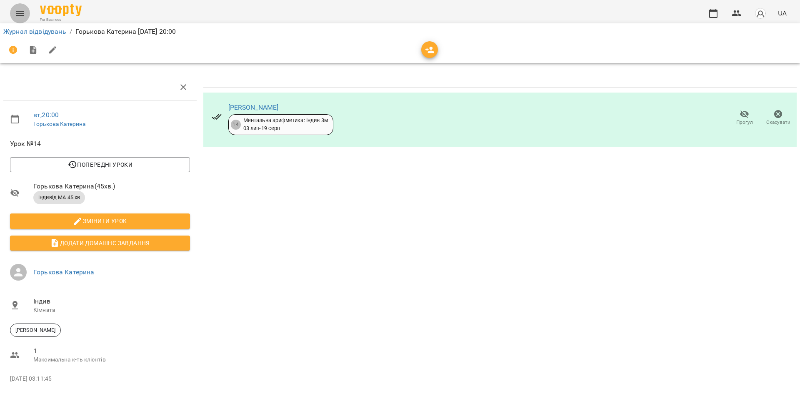
click at [20, 13] on icon "Menu" at bounding box center [20, 13] width 8 height 5
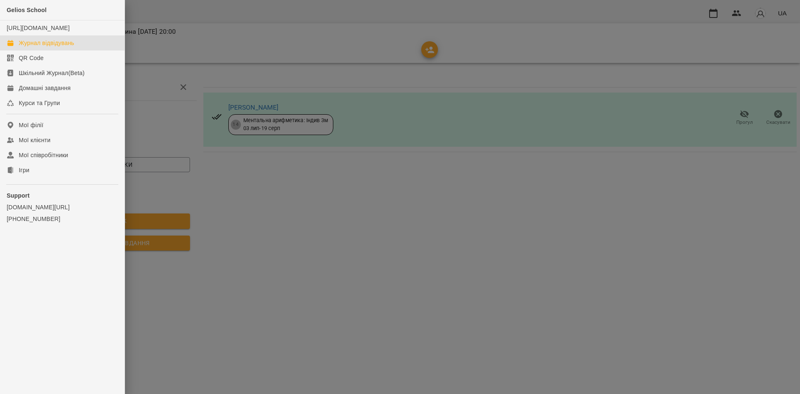
click at [40, 47] on div "Журнал відвідувань" at bounding box center [46, 43] width 55 height 8
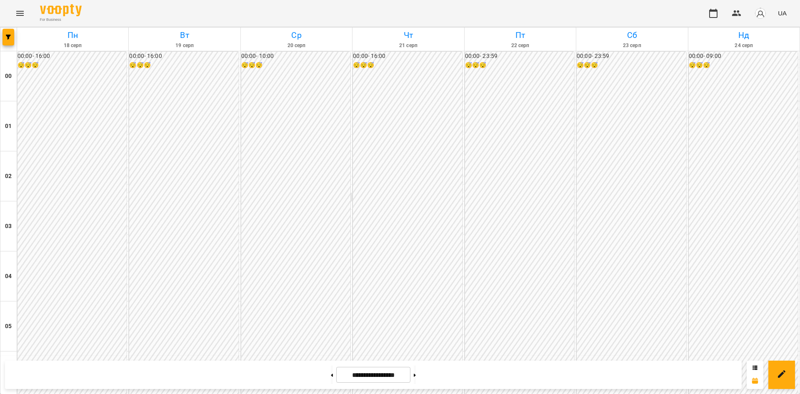
scroll to position [764, 0]
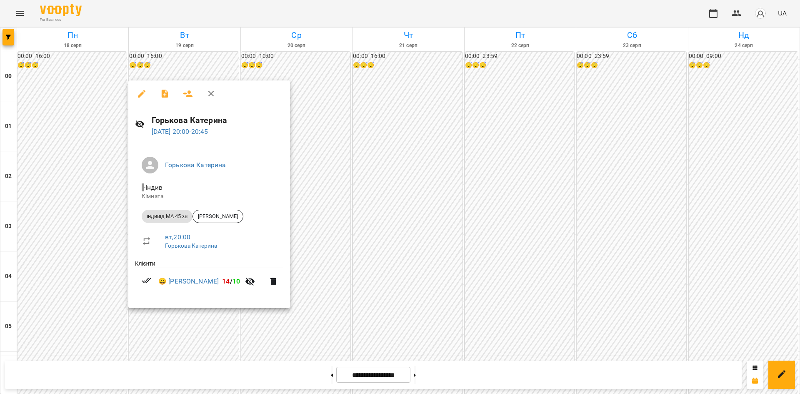
click at [209, 315] on div at bounding box center [400, 197] width 800 height 394
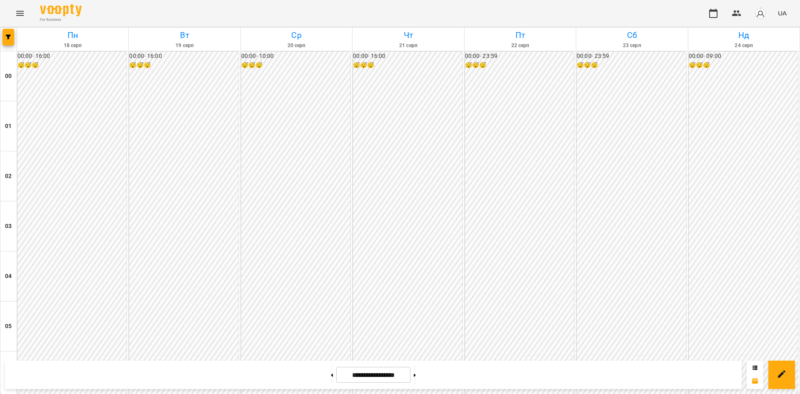
scroll to position [727, 0]
